Goal: Information Seeking & Learning: Learn about a topic

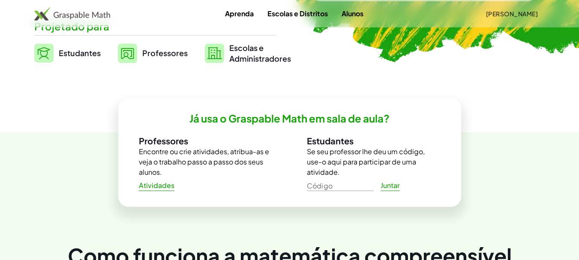
scroll to position [257, 0]
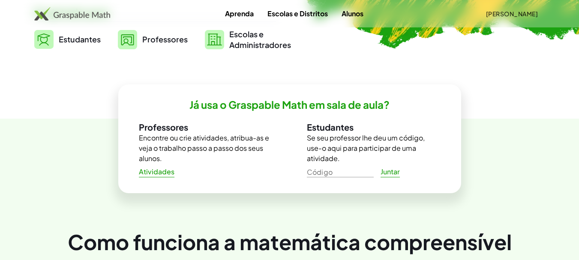
click at [157, 40] on font "Professores" at bounding box center [164, 39] width 45 height 10
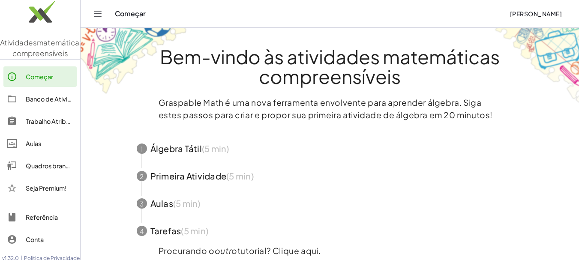
click at [181, 147] on span "button" at bounding box center [329, 148] width 407 height 27
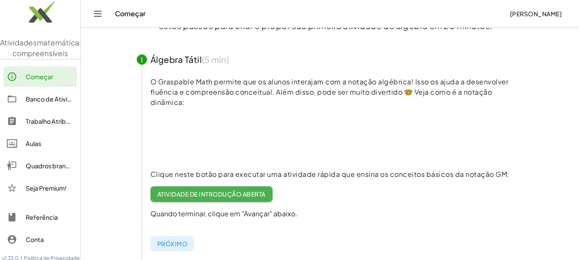
scroll to position [129, 0]
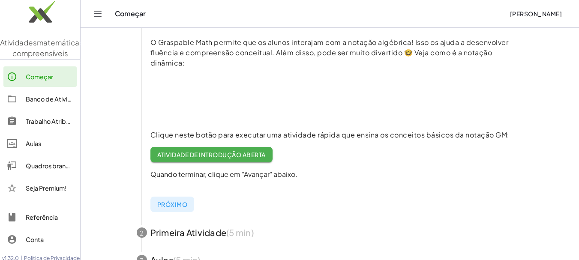
click at [208, 150] on link "Atividade de introdução aberta" at bounding box center [211, 154] width 122 height 15
click at [54, 103] on font "Banco de Atividades" at bounding box center [56, 99] width 60 height 8
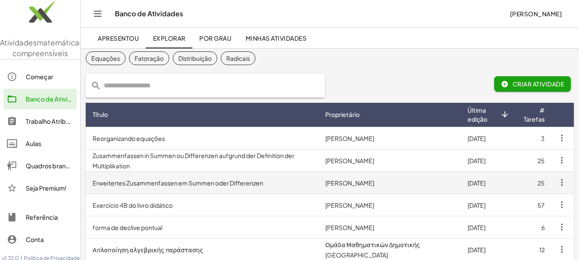
scroll to position [43, 0]
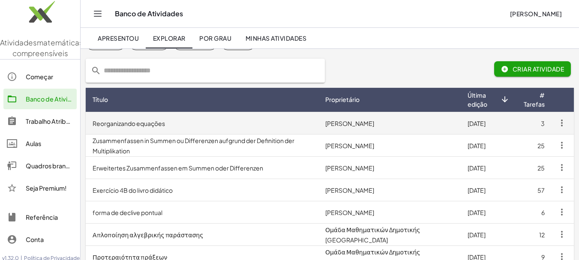
click at [152, 122] on font "Reorganizando equações" at bounding box center [129, 124] width 72 height 8
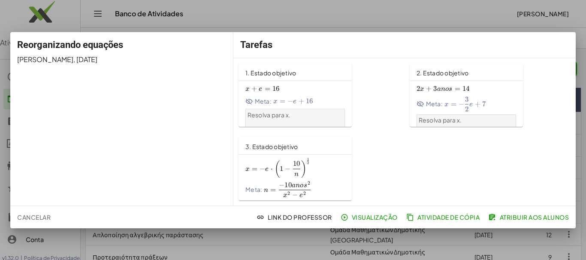
click at [280, 70] on font "1. Estado objetivo" at bounding box center [270, 73] width 51 height 8
click at [533, 60] on div "2. Estado objetivo 2 x + 3 e = 14 2x+3y=14 2 x + 3 anos = 14 Meta: x = − 3 2 e …" at bounding box center [489, 95] width 171 height 74
click at [170, 67] on div "Reorganizando equações Katherine Hiemer , 02/09/2025" at bounding box center [121, 119] width 223 height 174
click at [378, 216] on font "Visualização" at bounding box center [374, 217] width 46 height 8
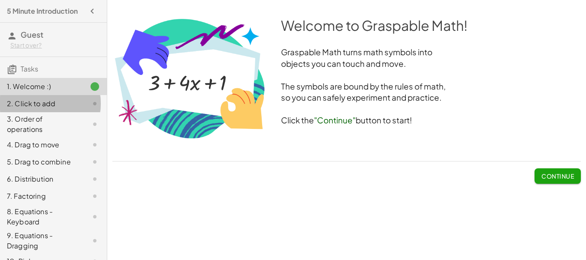
click at [46, 109] on div "2. Click to add" at bounding box center [41, 104] width 69 height 10
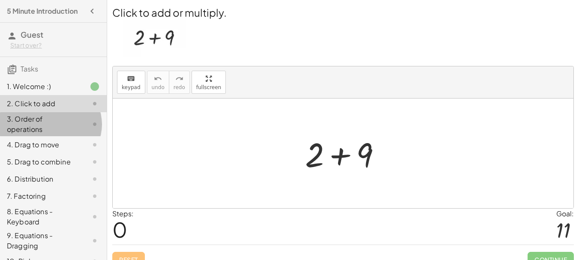
click at [29, 124] on div "3. Order of operations" at bounding box center [41, 124] width 69 height 21
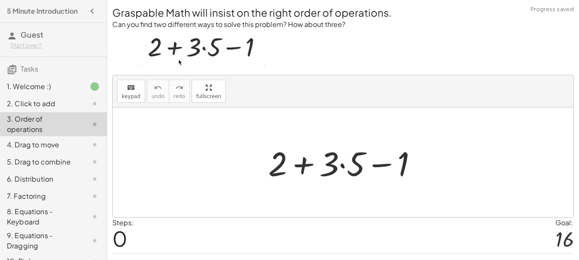
click at [24, 147] on div "4. Drag to move" at bounding box center [41, 145] width 69 height 10
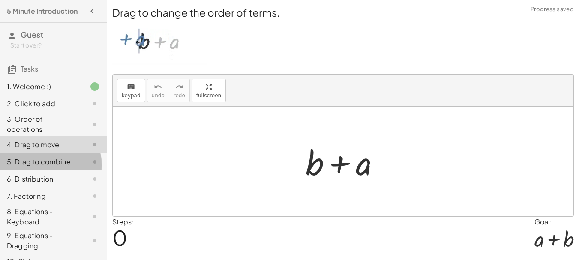
click at [23, 167] on div "5. Drag to combine" at bounding box center [41, 162] width 69 height 10
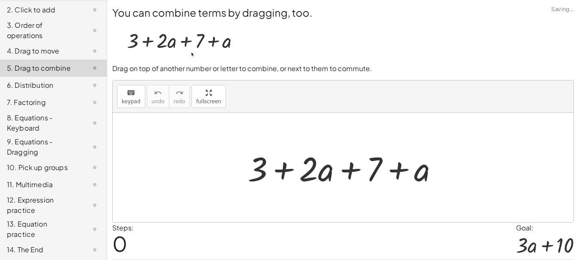
scroll to position [108, 0]
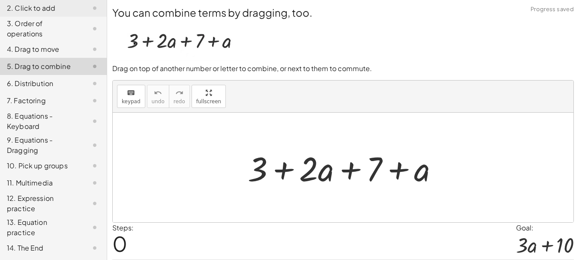
click at [38, 141] on div "9. Equations - Dragging" at bounding box center [41, 145] width 69 height 21
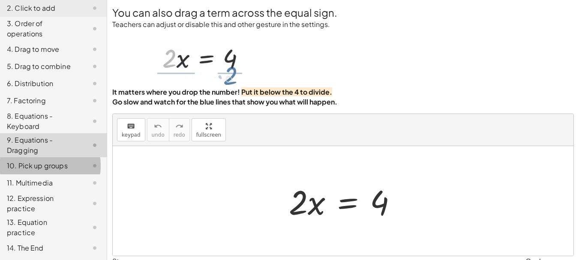
click at [31, 164] on div "10. Pick up groups" at bounding box center [41, 166] width 69 height 10
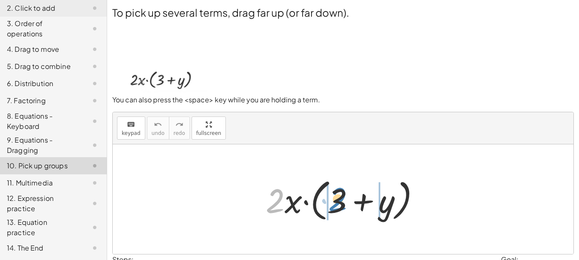
drag, startPoint x: 275, startPoint y: 192, endPoint x: 336, endPoint y: 191, distance: 60.9
click at [336, 191] on div at bounding box center [346, 199] width 170 height 49
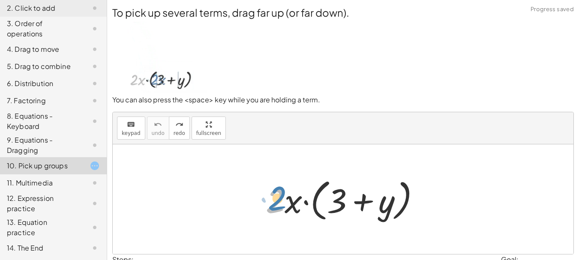
click at [282, 191] on div at bounding box center [346, 199] width 170 height 49
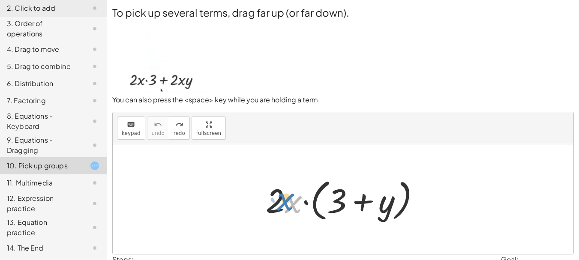
drag, startPoint x: 285, startPoint y: 189, endPoint x: 277, endPoint y: 187, distance: 8.3
click at [277, 187] on div at bounding box center [346, 199] width 170 height 49
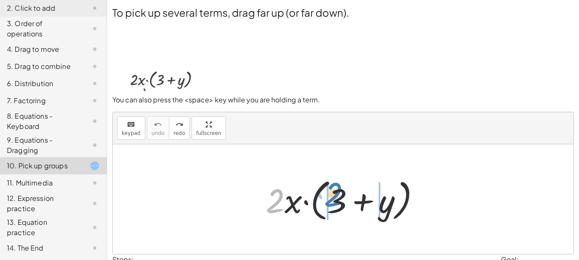
drag, startPoint x: 261, startPoint y: 213, endPoint x: 313, endPoint y: 213, distance: 51.4
click at [313, 213] on div at bounding box center [346, 199] width 170 height 49
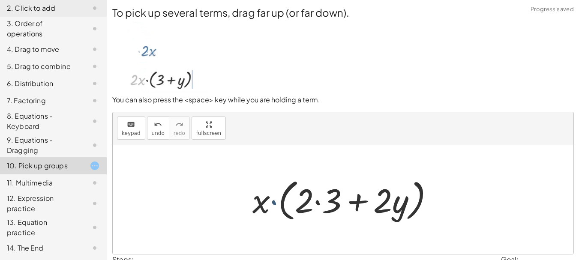
click at [271, 184] on div at bounding box center [346, 199] width 197 height 49
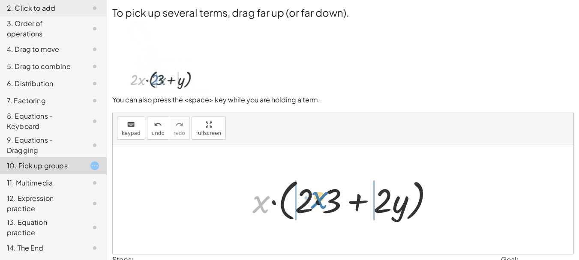
drag, startPoint x: 262, startPoint y: 202, endPoint x: 321, endPoint y: 199, distance: 58.4
click at [321, 199] on div at bounding box center [346, 199] width 197 height 49
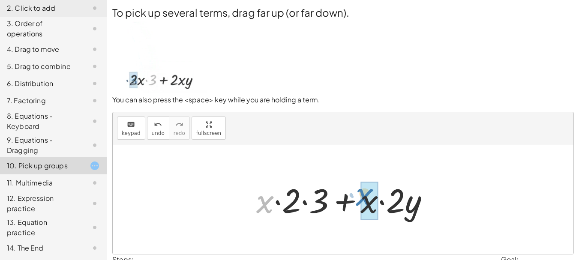
drag, startPoint x: 263, startPoint y: 204, endPoint x: 363, endPoint y: 196, distance: 99.7
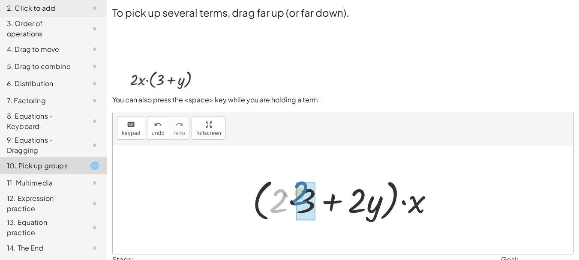
drag, startPoint x: 285, startPoint y: 201, endPoint x: 300, endPoint y: 195, distance: 16.1
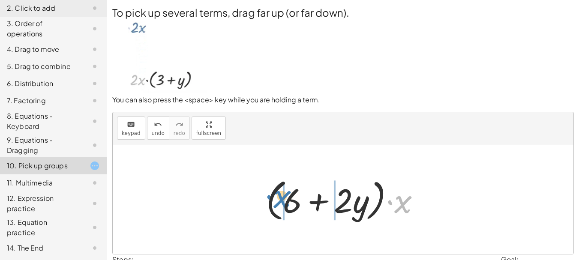
drag, startPoint x: 401, startPoint y: 198, endPoint x: 280, endPoint y: 193, distance: 121.0
click at [280, 193] on div at bounding box center [346, 199] width 169 height 49
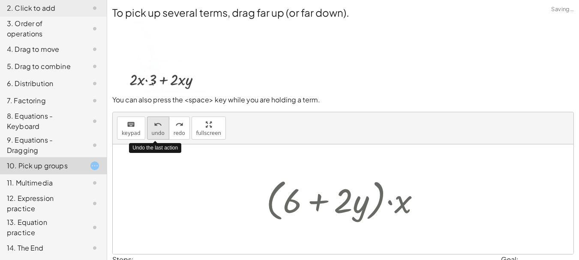
click at [157, 132] on span "undo" at bounding box center [158, 133] width 13 height 6
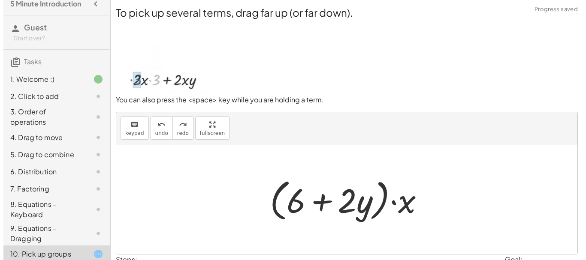
scroll to position [0, 0]
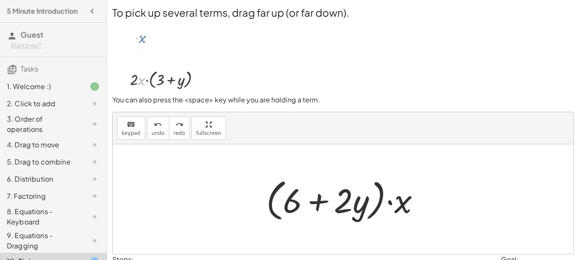
click at [87, 12] on icon "button" at bounding box center [92, 11] width 10 height 10
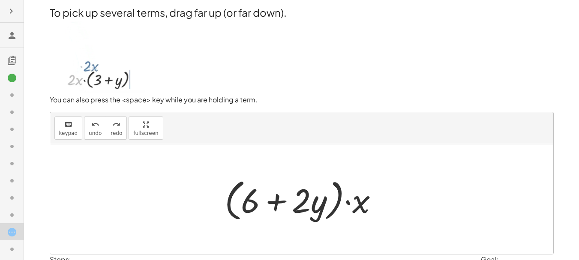
click at [84, 13] on h2 "To pick up several terms, drag far up (or far down)." at bounding box center [302, 12] width 504 height 15
click at [11, 10] on icon "button" at bounding box center [11, 11] width 10 height 10
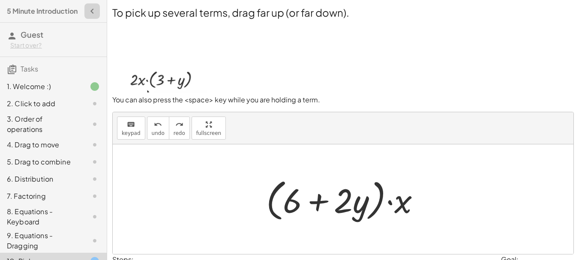
click at [87, 13] on icon "button" at bounding box center [92, 11] width 10 height 10
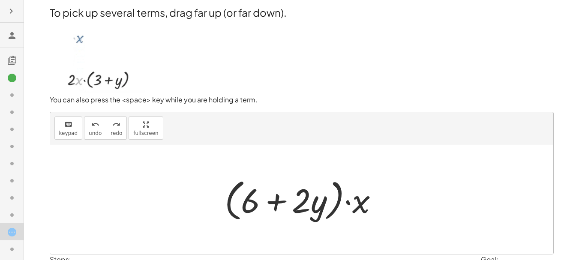
click at [11, 35] on icon at bounding box center [12, 35] width 10 height 10
drag, startPoint x: 11, startPoint y: 77, endPoint x: 166, endPoint y: 171, distance: 181.2
click at [166, 171] on main "Welcome to Graspable Math! Graspable Math turns math symbols into objects you c…" at bounding box center [289, 159] width 579 height 319
click at [13, 78] on icon at bounding box center [12, 78] width 10 height 10
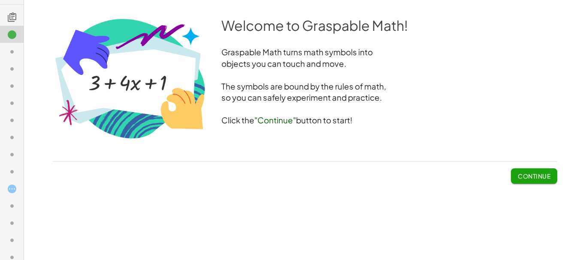
scroll to position [35, 0]
click at [12, 24] on icon at bounding box center [12, 25] width 10 height 10
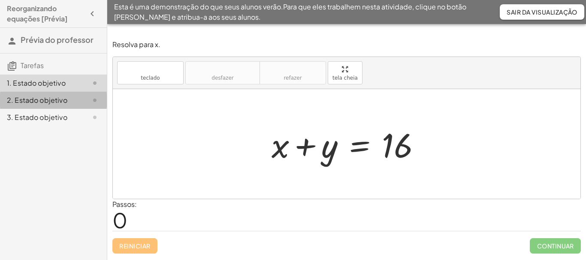
click at [51, 100] on font "2. Estado objetivo" at bounding box center [37, 100] width 60 height 9
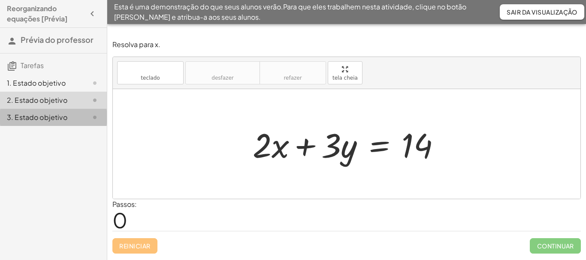
click at [43, 116] on font "3. Estado objetivo" at bounding box center [37, 117] width 60 height 9
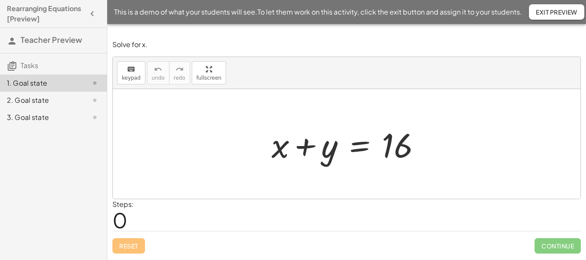
click at [131, 242] on div "Reset Continue" at bounding box center [346, 242] width 468 height 23
click at [129, 246] on div "Reset Continue" at bounding box center [346, 242] width 468 height 23
click at [538, 15] on span "Exit Preview" at bounding box center [556, 12] width 42 height 8
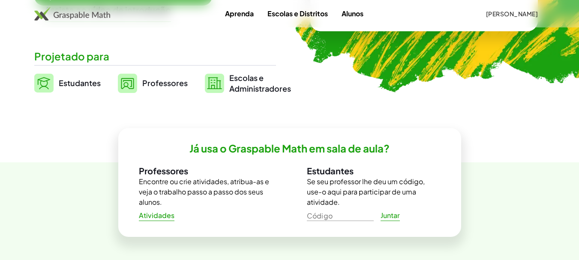
scroll to position [214, 0]
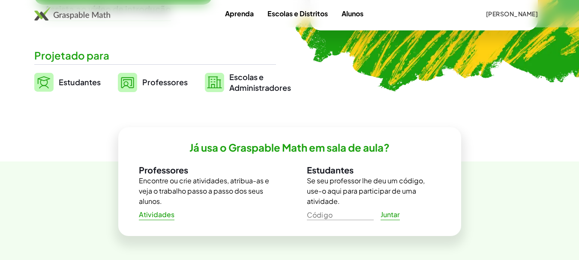
click at [176, 83] on font "Professores" at bounding box center [164, 82] width 45 height 10
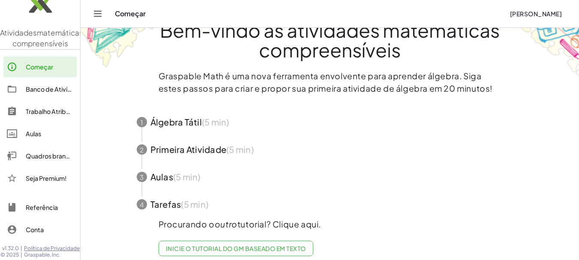
scroll to position [41, 0]
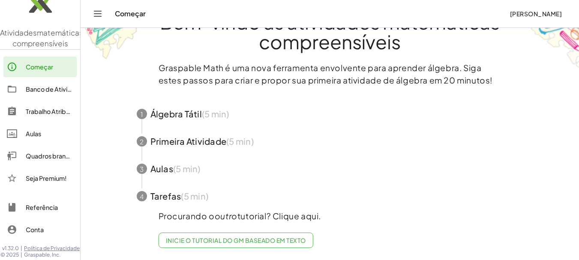
click at [167, 159] on span "button" at bounding box center [329, 168] width 407 height 27
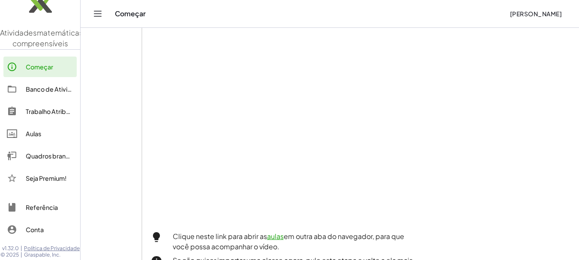
scroll to position [255, 0]
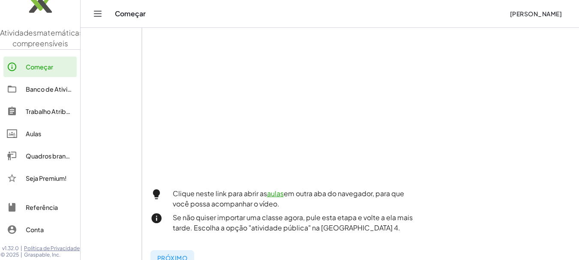
click at [96, 14] on icon "Alternar navegação" at bounding box center [98, 14] width 10 height 10
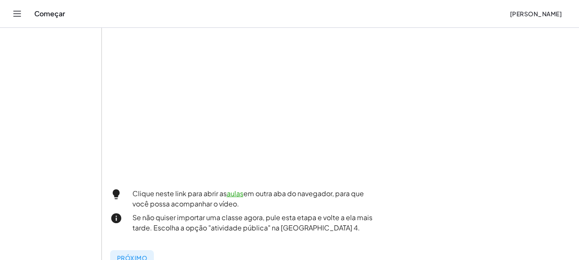
click at [18, 14] on icon "Alternar navegação" at bounding box center [17, 14] width 10 height 10
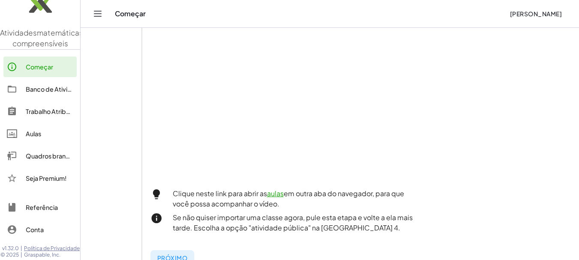
click at [41, 85] on font "Banco de Atividades" at bounding box center [56, 89] width 60 height 8
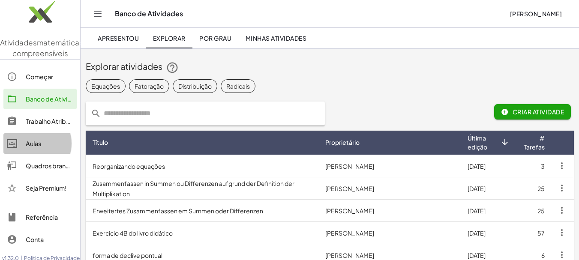
click at [36, 147] on font "Aulas" at bounding box center [33, 144] width 15 height 8
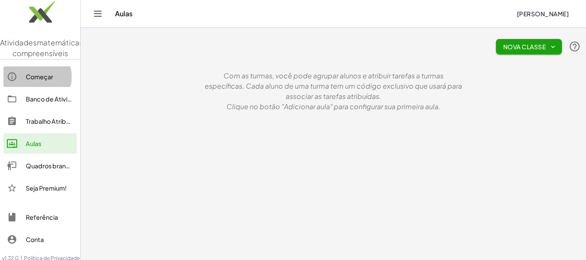
click at [47, 81] on font "Começar" at bounding box center [39, 77] width 27 height 8
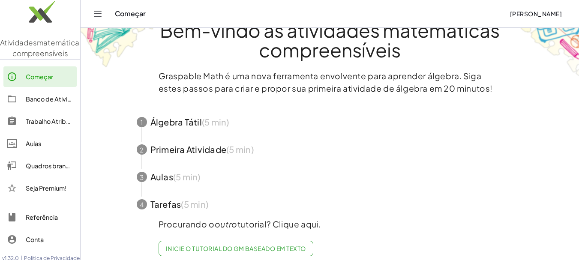
scroll to position [41, 0]
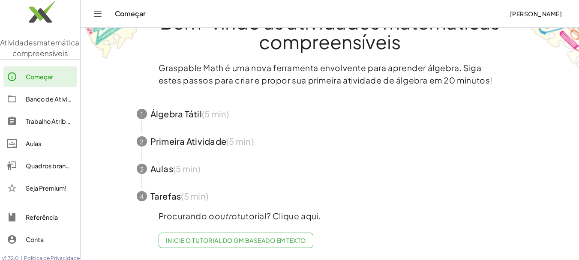
click at [196, 135] on span "button" at bounding box center [329, 141] width 407 height 27
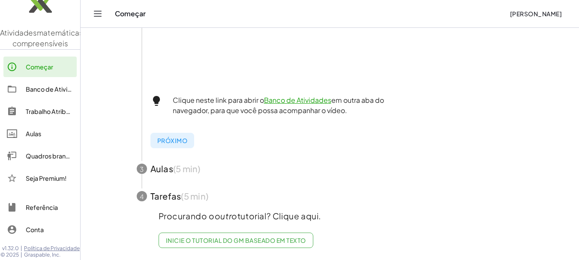
scroll to position [359, 0]
click at [171, 137] on font "Próximo" at bounding box center [172, 141] width 30 height 8
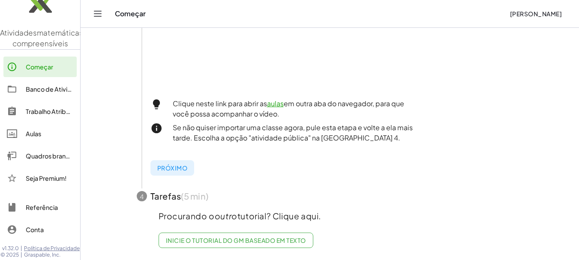
scroll to position [352, 0]
click at [183, 164] on font "Próximo" at bounding box center [172, 168] width 30 height 8
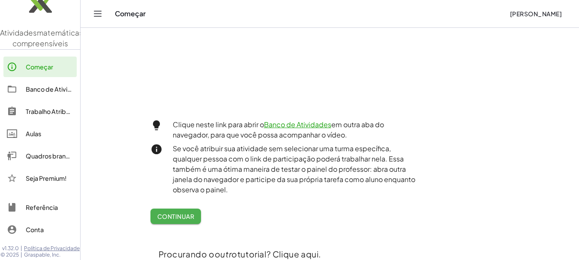
click at [57, 85] on font "Banco de Atividades" at bounding box center [56, 89] width 60 height 8
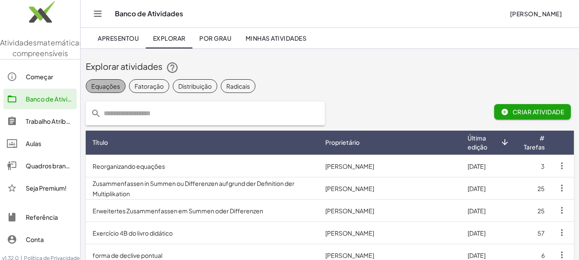
click at [112, 87] on font "Equações" at bounding box center [105, 86] width 29 height 8
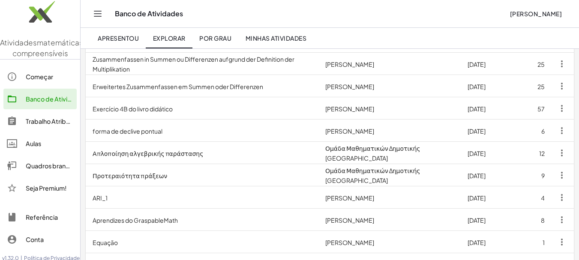
scroll to position [129, 0]
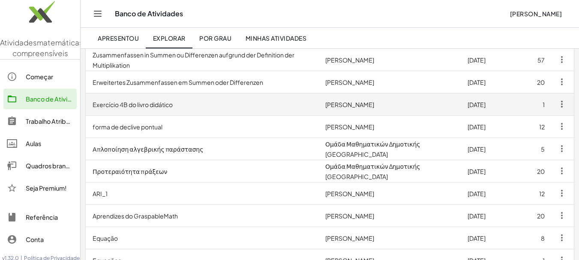
click at [151, 105] on font "Exercício 4B do livro didático" at bounding box center [133, 105] width 80 height 8
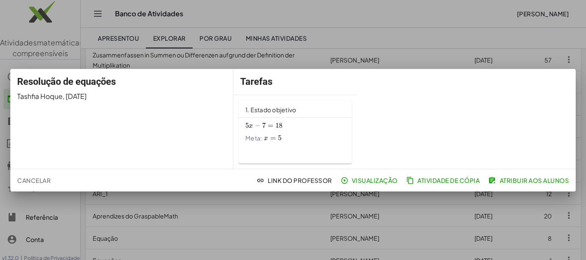
click at [262, 106] on font "1. Estado objetivo" at bounding box center [270, 110] width 51 height 8
click at [43, 181] on font "Cancelar" at bounding box center [33, 181] width 33 height 8
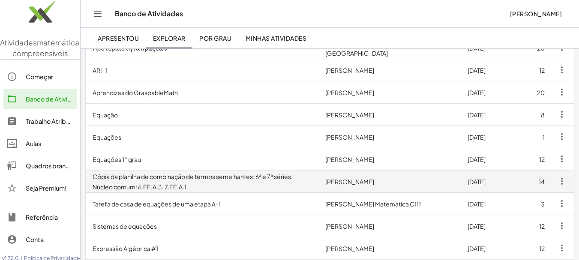
scroll to position [257, 0]
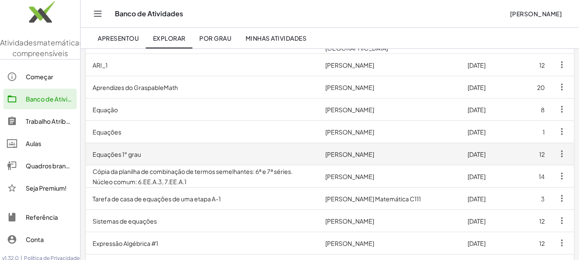
click at [120, 147] on td "Equações 1° grau" at bounding box center [202, 154] width 233 height 22
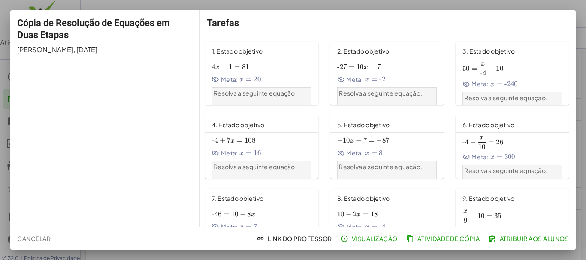
click at [227, 48] on font "1. Estado objetivo" at bounding box center [237, 51] width 51 height 8
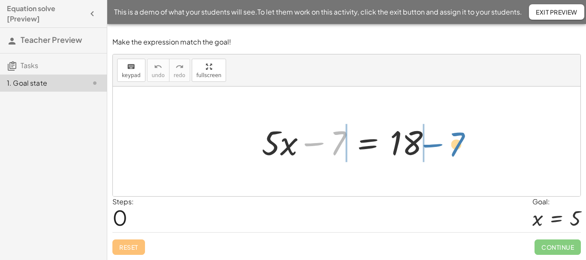
drag, startPoint x: 339, startPoint y: 144, endPoint x: 457, endPoint y: 145, distance: 118.7
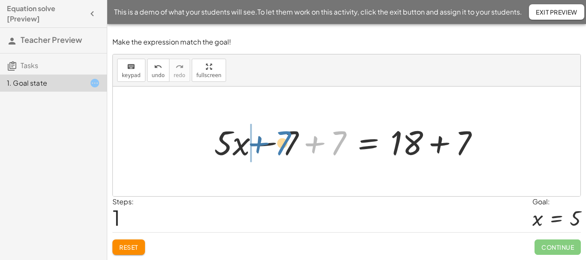
drag, startPoint x: 343, startPoint y: 138, endPoint x: 286, endPoint y: 138, distance: 57.0
click at [286, 138] on div at bounding box center [350, 142] width 280 height 44
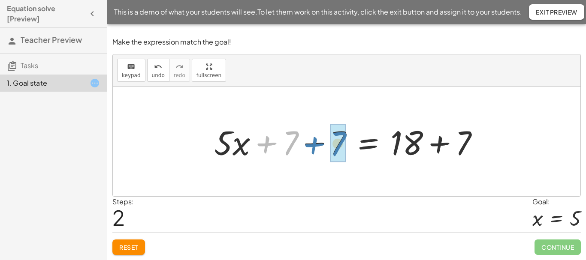
drag, startPoint x: 290, startPoint y: 143, endPoint x: 338, endPoint y: 144, distance: 47.6
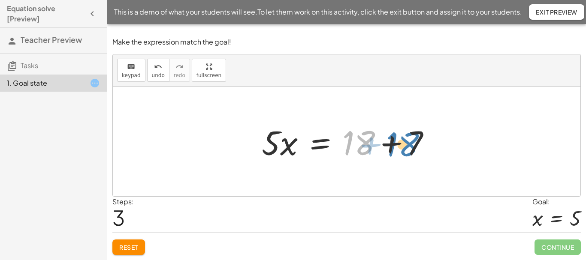
drag, startPoint x: 363, startPoint y: 138, endPoint x: 407, endPoint y: 140, distance: 43.7
click at [407, 140] on div at bounding box center [349, 142] width 184 height 44
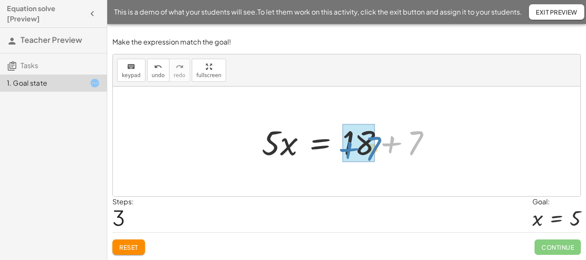
drag, startPoint x: 420, startPoint y: 134, endPoint x: 378, endPoint y: 139, distance: 42.8
click at [378, 139] on div at bounding box center [349, 142] width 184 height 44
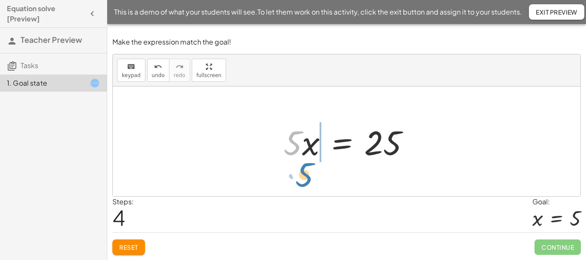
drag, startPoint x: 293, startPoint y: 132, endPoint x: 305, endPoint y: 164, distance: 33.9
click at [305, 164] on div "+ · 5 · x − 7 = 18 + · 5 · x − 7 + 7 = + 18 + 7 + · 5 · x + 7 − 7 = + 18 + 7 + …" at bounding box center [346, 141] width 152 height 48
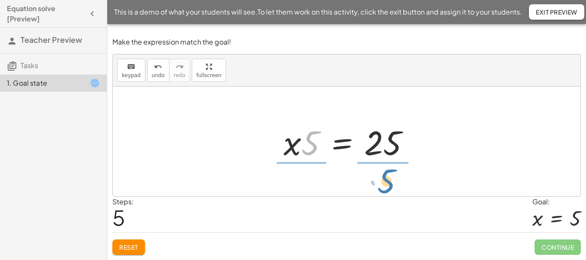
drag, startPoint x: 313, startPoint y: 143, endPoint x: 389, endPoint y: 182, distance: 85.3
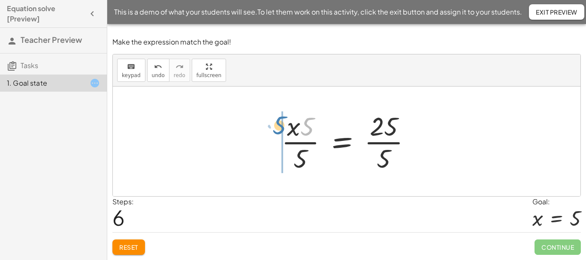
drag, startPoint x: 309, startPoint y: 128, endPoint x: 282, endPoint y: 126, distance: 26.7
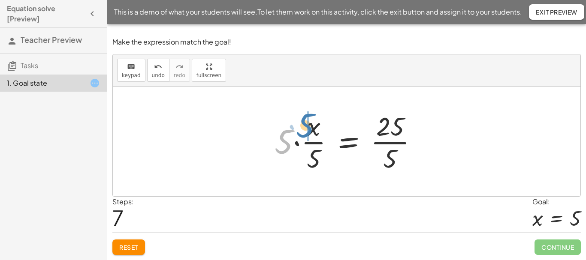
drag, startPoint x: 282, startPoint y: 134, endPoint x: 303, endPoint y: 118, distance: 26.7
click at [303, 118] on div at bounding box center [349, 141] width 159 height 66
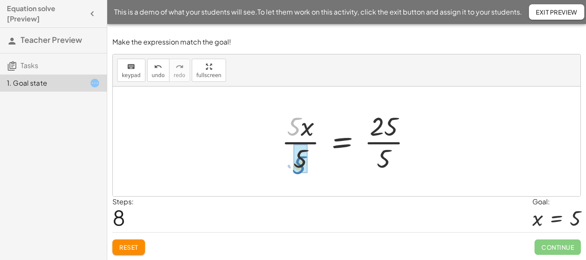
drag, startPoint x: 292, startPoint y: 124, endPoint x: 297, endPoint y: 163, distance: 38.9
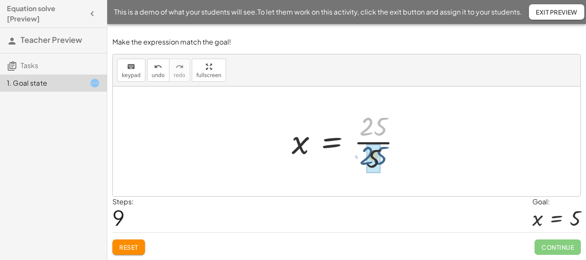
drag, startPoint x: 381, startPoint y: 124, endPoint x: 381, endPoint y: 153, distance: 29.6
click at [381, 153] on div at bounding box center [349, 141] width 125 height 66
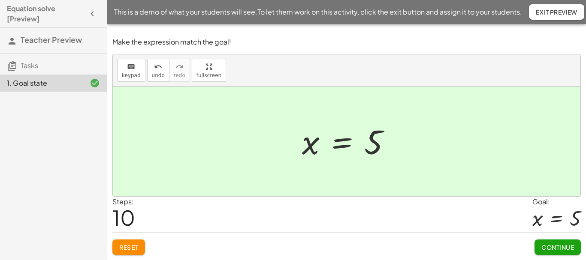
click at [548, 243] on span "Continue" at bounding box center [557, 247] width 33 height 8
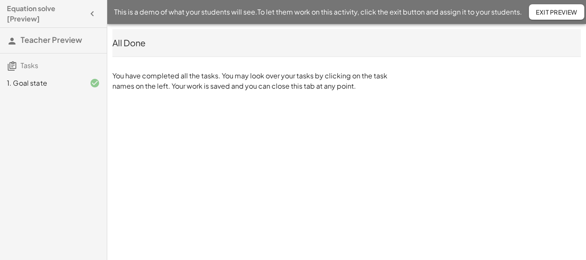
click at [279, 144] on div "Equation solve [Preview] Teacher Preview Tasks 1. Goal state This is a demo of …" at bounding box center [293, 130] width 586 height 260
click at [30, 80] on div "1. Goal state" at bounding box center [41, 83] width 69 height 10
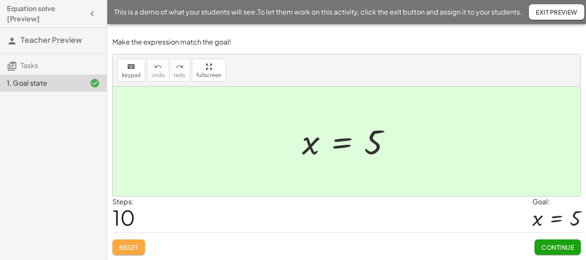
click at [140, 247] on button "Reset" at bounding box center [128, 247] width 33 height 15
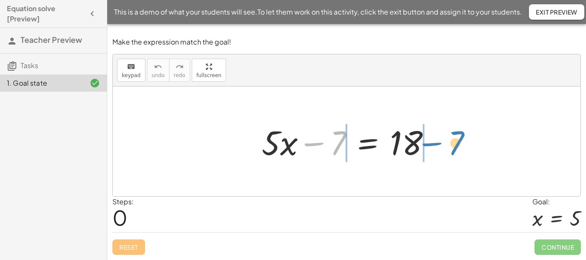
drag, startPoint x: 333, startPoint y: 144, endPoint x: 451, endPoint y: 144, distance: 117.9
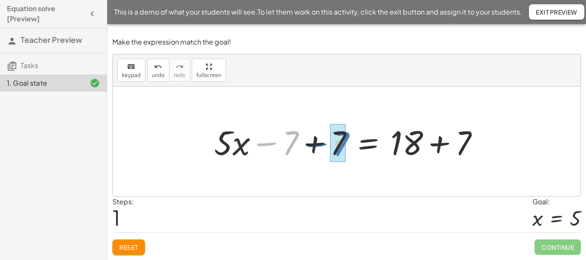
drag, startPoint x: 292, startPoint y: 144, endPoint x: 342, endPoint y: 145, distance: 50.6
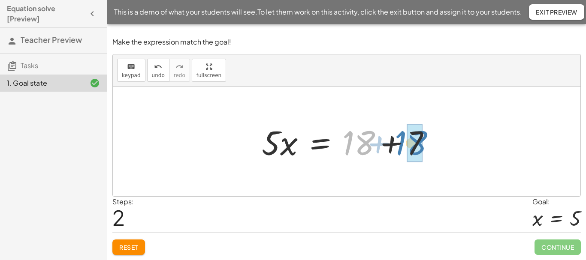
drag, startPoint x: 366, startPoint y: 147, endPoint x: 419, endPoint y: 147, distance: 52.3
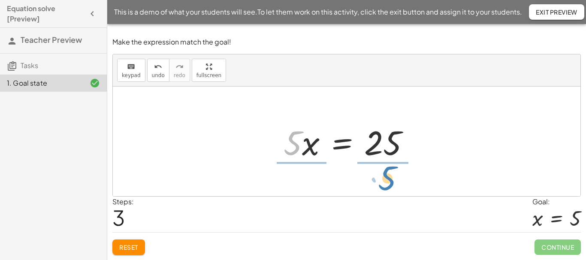
drag, startPoint x: 294, startPoint y: 144, endPoint x: 388, endPoint y: 179, distance: 100.6
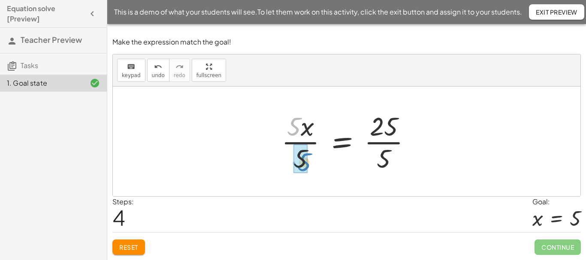
drag, startPoint x: 294, startPoint y: 132, endPoint x: 304, endPoint y: 167, distance: 37.0
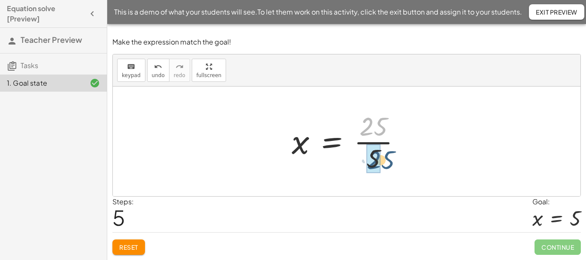
drag, startPoint x: 366, startPoint y: 126, endPoint x: 374, endPoint y: 160, distance: 34.6
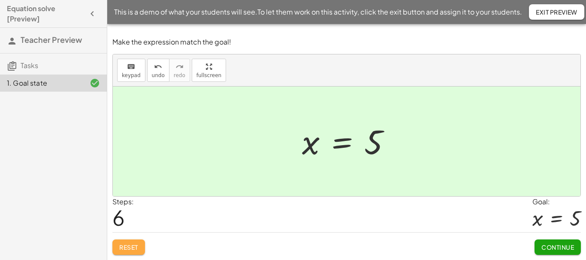
click at [138, 253] on button "Reset" at bounding box center [128, 247] width 33 height 15
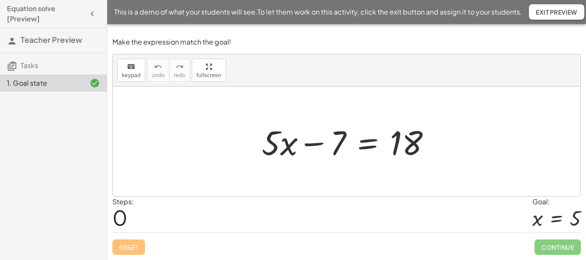
click at [138, 250] on div "Reset Continue" at bounding box center [346, 243] width 468 height 23
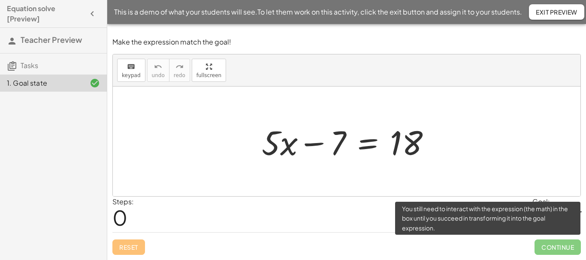
click at [561, 248] on span "Continue" at bounding box center [557, 247] width 46 height 15
click at [551, 246] on span "Continue" at bounding box center [557, 247] width 46 height 15
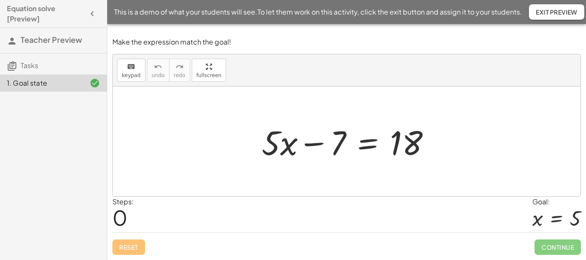
click at [75, 40] on span "Teacher Preview" at bounding box center [51, 40] width 61 height 10
click at [91, 11] on icon "button" at bounding box center [92, 14] width 10 height 10
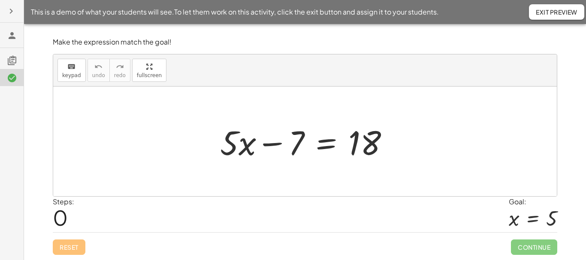
click at [17, 58] on icon at bounding box center [12, 60] width 10 height 10
click at [18, 58] on h3 at bounding box center [12, 57] width 24 height 18
click at [10, 62] on icon at bounding box center [12, 60] width 10 height 10
click at [15, 34] on icon at bounding box center [12, 35] width 10 height 10
click at [10, 33] on icon at bounding box center [12, 35] width 10 height 10
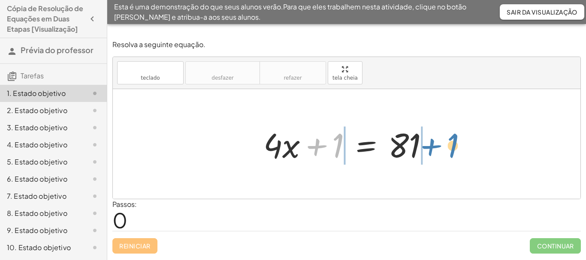
drag, startPoint x: 339, startPoint y: 150, endPoint x: 453, endPoint y: 150, distance: 114.9
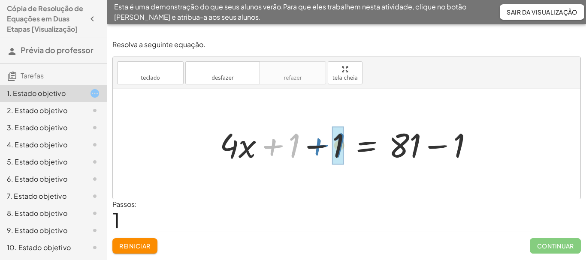
drag, startPoint x: 273, startPoint y: 145, endPoint x: 318, endPoint y: 145, distance: 45.0
click at [318, 145] on div at bounding box center [349, 144] width 269 height 44
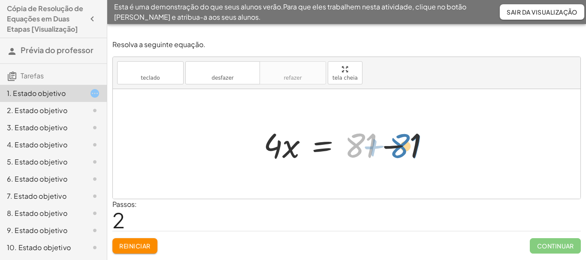
drag, startPoint x: 354, startPoint y: 140, endPoint x: 398, endPoint y: 141, distance: 44.6
click at [398, 141] on div at bounding box center [349, 144] width 181 height 44
drag, startPoint x: 356, startPoint y: 144, endPoint x: 402, endPoint y: 144, distance: 46.3
click at [402, 144] on div at bounding box center [349, 144] width 181 height 44
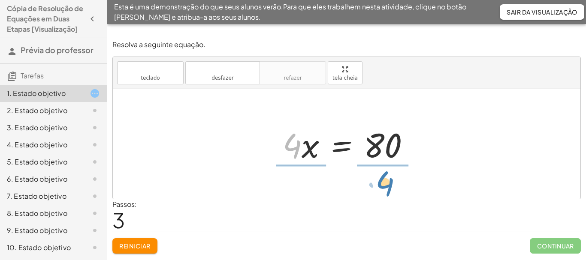
drag, startPoint x: 296, startPoint y: 149, endPoint x: 388, endPoint y: 186, distance: 100.0
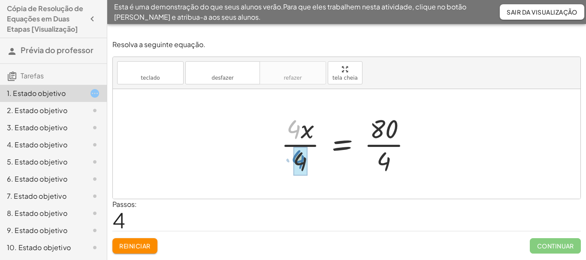
drag, startPoint x: 288, startPoint y: 126, endPoint x: 293, endPoint y: 156, distance: 30.3
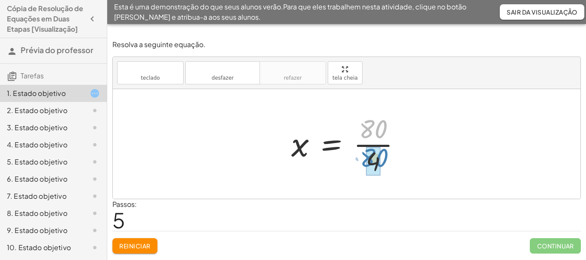
drag, startPoint x: 379, startPoint y: 132, endPoint x: 380, endPoint y: 162, distance: 30.0
click at [380, 162] on div at bounding box center [349, 144] width 125 height 66
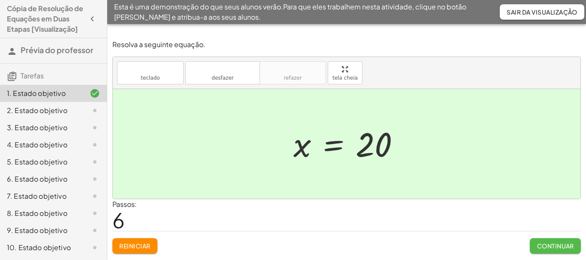
click at [551, 244] on font "Continuar" at bounding box center [555, 246] width 37 height 8
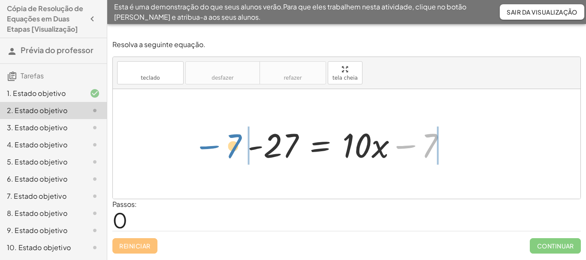
drag, startPoint x: 435, startPoint y: 141, endPoint x: 240, endPoint y: 141, distance: 195.9
click at [240, 141] on div "− 7 - 27 = + · 10 · x − 7" at bounding box center [346, 144] width 224 height 48
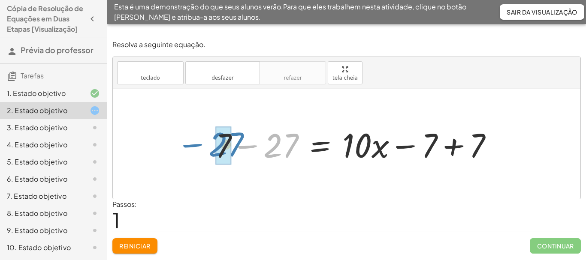
drag, startPoint x: 272, startPoint y: 147, endPoint x: 217, endPoint y: 146, distance: 54.9
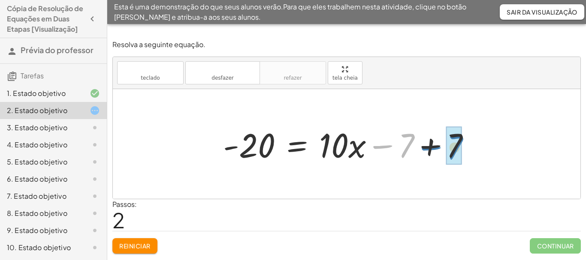
drag, startPoint x: 411, startPoint y: 141, endPoint x: 459, endPoint y: 142, distance: 48.5
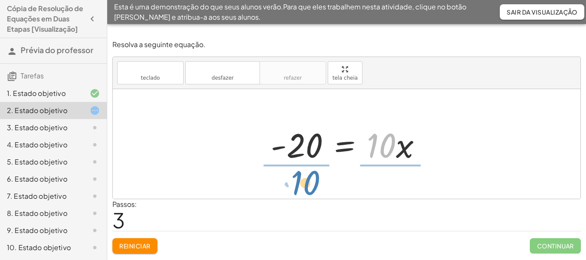
drag, startPoint x: 392, startPoint y: 143, endPoint x: 317, endPoint y: 180, distance: 84.2
click at [317, 180] on div "- 27 = + · 10 · x − 7 + 7 − 27 = + · 10 · x − 7 + 7 - 20 = + · 10 · x − 7 + 7 -…" at bounding box center [346, 144] width 467 height 110
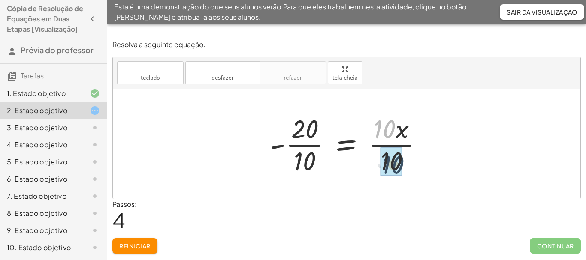
drag, startPoint x: 385, startPoint y: 130, endPoint x: 394, endPoint y: 167, distance: 37.9
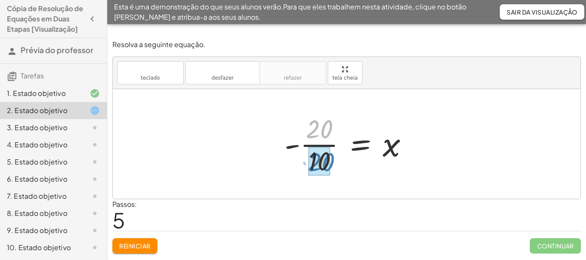
drag, startPoint x: 313, startPoint y: 129, endPoint x: 315, endPoint y: 162, distance: 33.0
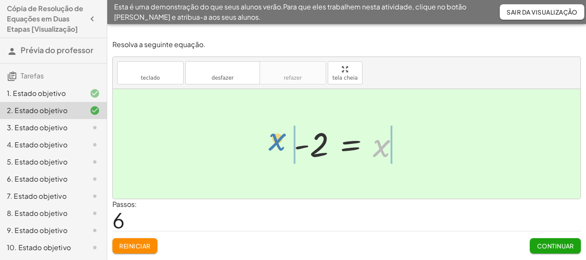
drag, startPoint x: 382, startPoint y: 147, endPoint x: 278, endPoint y: 144, distance: 103.8
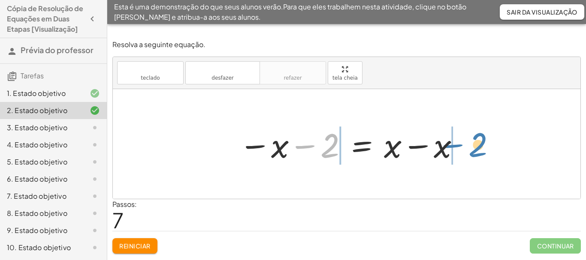
drag, startPoint x: 332, startPoint y: 145, endPoint x: 480, endPoint y: 144, distance: 147.9
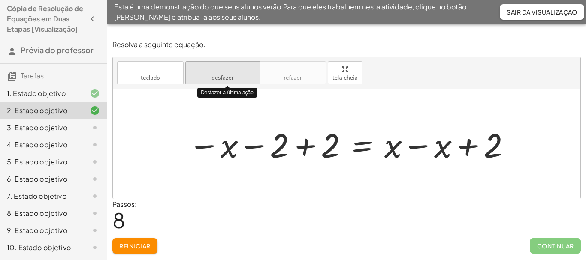
click at [240, 81] on button "desfazer desfazer" at bounding box center [222, 72] width 75 height 23
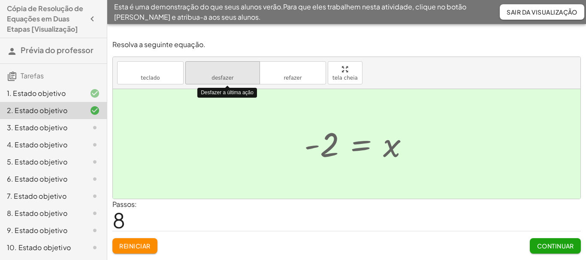
click at [240, 81] on button "desfazer desfazer" at bounding box center [222, 72] width 75 height 23
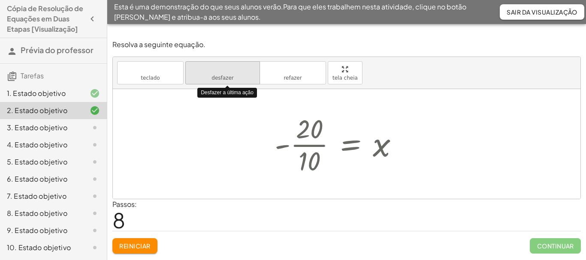
click at [240, 81] on button "desfazer desfazer" at bounding box center [222, 72] width 75 height 23
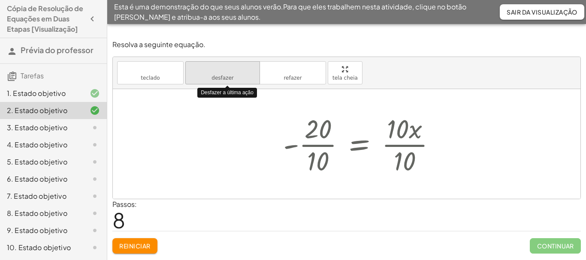
click at [240, 80] on button "desfazer desfazer" at bounding box center [222, 72] width 75 height 23
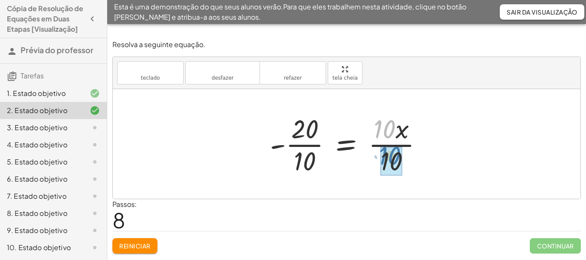
drag, startPoint x: 381, startPoint y: 123, endPoint x: 386, endPoint y: 146, distance: 22.8
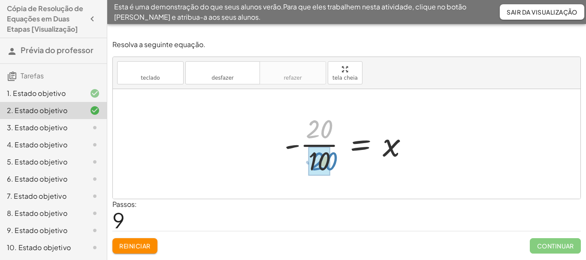
drag, startPoint x: 315, startPoint y: 125, endPoint x: 320, endPoint y: 157, distance: 32.5
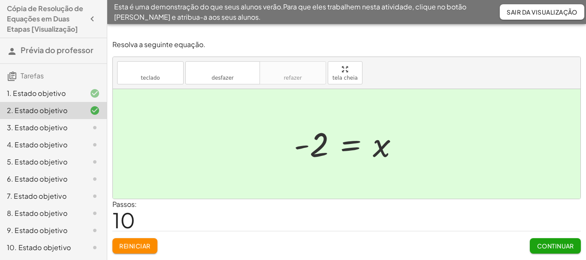
click at [68, 133] on div "3. Estado objetivo" at bounding box center [41, 128] width 69 height 10
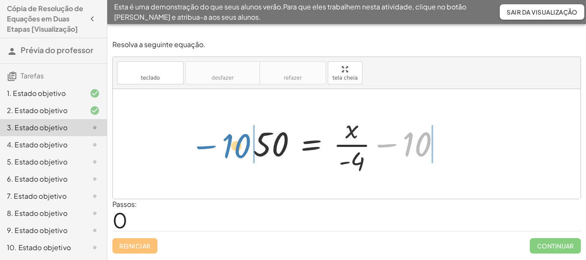
drag, startPoint x: 410, startPoint y: 138, endPoint x: 229, endPoint y: 141, distance: 180.5
click at [229, 141] on div "− 10 50 = + · x · - 4 − 10" at bounding box center [346, 144] width 467 height 110
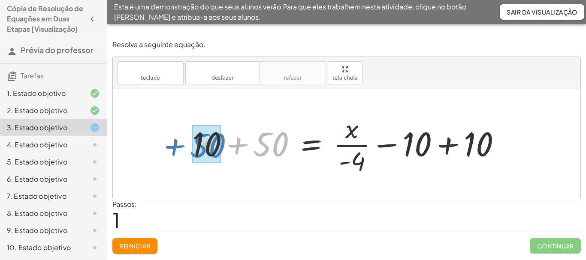
drag, startPoint x: 286, startPoint y: 135, endPoint x: 222, endPoint y: 137, distance: 63.5
click at [222, 137] on div at bounding box center [350, 144] width 324 height 66
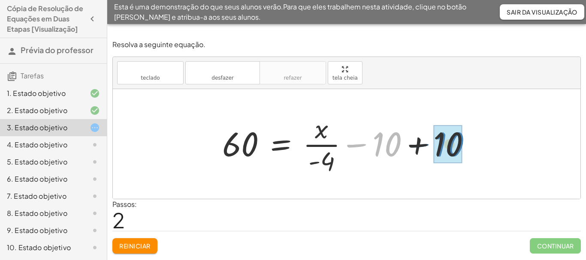
drag, startPoint x: 396, startPoint y: 135, endPoint x: 459, endPoint y: 135, distance: 62.6
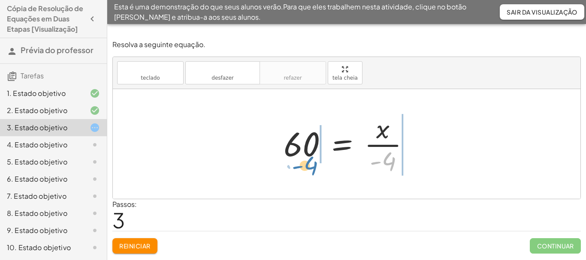
drag, startPoint x: 389, startPoint y: 155, endPoint x: 311, endPoint y: 159, distance: 78.1
click at [311, 159] on div at bounding box center [349, 144] width 141 height 66
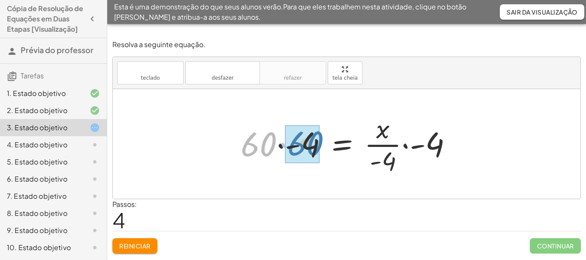
drag, startPoint x: 272, startPoint y: 144, endPoint x: 319, endPoint y: 144, distance: 46.7
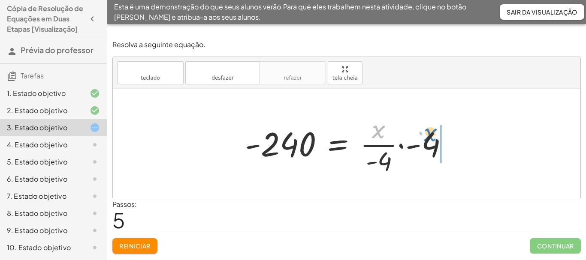
drag, startPoint x: 378, startPoint y: 134, endPoint x: 429, endPoint y: 137, distance: 52.0
click at [429, 137] on div at bounding box center [349, 144] width 219 height 66
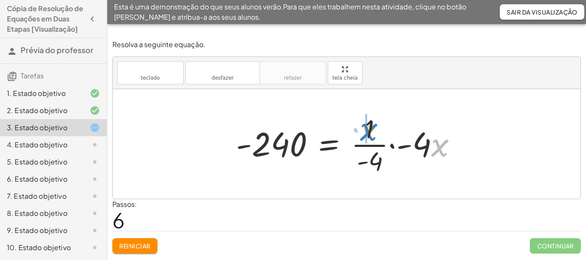
drag, startPoint x: 437, startPoint y: 144, endPoint x: 365, endPoint y: 129, distance: 73.2
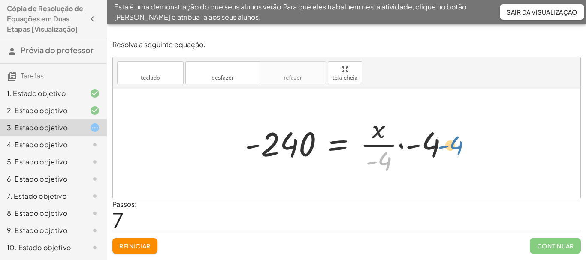
drag, startPoint x: 383, startPoint y: 163, endPoint x: 454, endPoint y: 147, distance: 73.3
click at [454, 147] on div at bounding box center [349, 144] width 219 height 66
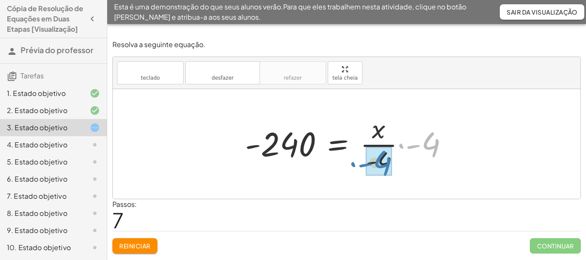
drag, startPoint x: 428, startPoint y: 139, endPoint x: 379, endPoint y: 158, distance: 52.2
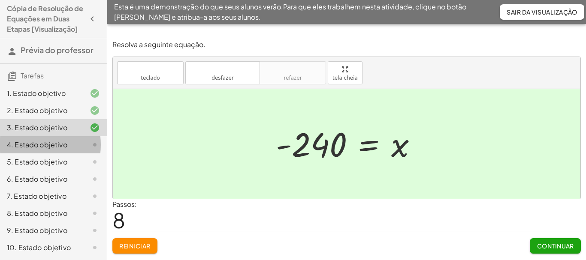
click at [76, 150] on div at bounding box center [88, 145] width 24 height 10
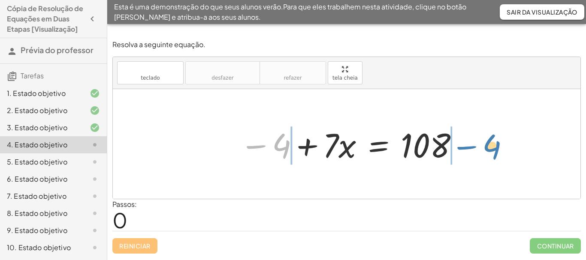
drag, startPoint x: 282, startPoint y: 147, endPoint x: 492, endPoint y: 148, distance: 210.0
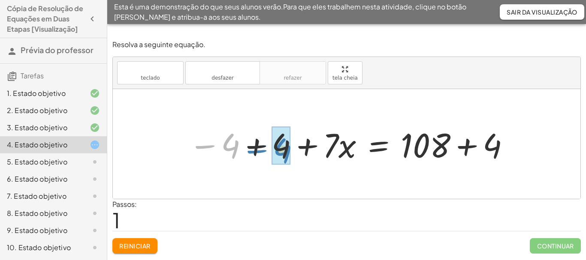
drag, startPoint x: 236, startPoint y: 146, endPoint x: 288, endPoint y: 150, distance: 52.1
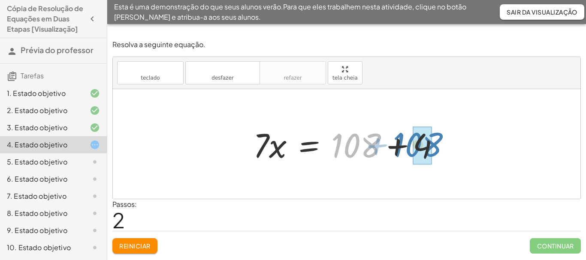
drag, startPoint x: 373, startPoint y: 144, endPoint x: 435, endPoint y: 143, distance: 61.7
click at [435, 143] on div at bounding box center [350, 144] width 202 height 44
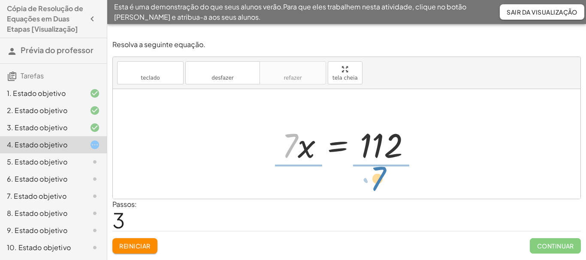
drag, startPoint x: 290, startPoint y: 145, endPoint x: 378, endPoint y: 178, distance: 94.0
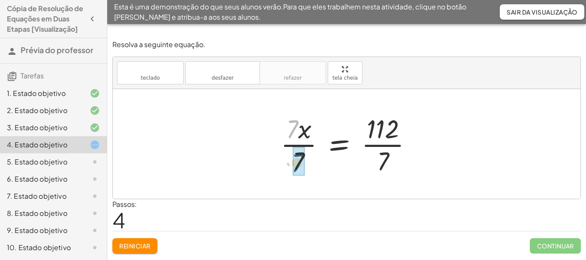
drag, startPoint x: 292, startPoint y: 134, endPoint x: 297, endPoint y: 168, distance: 34.7
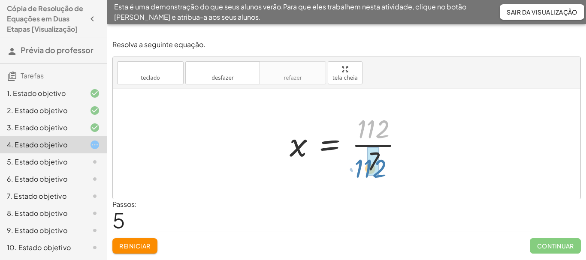
drag, startPoint x: 380, startPoint y: 131, endPoint x: 377, endPoint y: 171, distance: 39.5
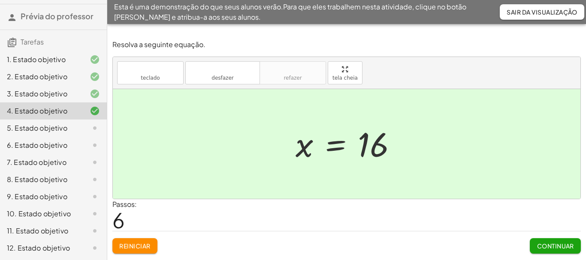
scroll to position [51, 0]
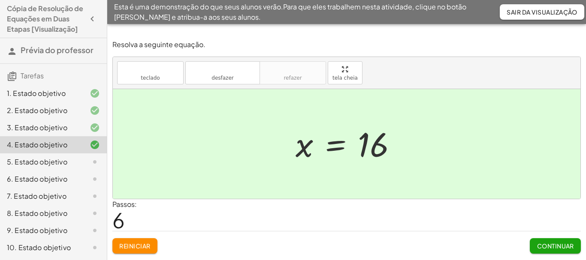
scroll to position [51, 0]
